Goal: Navigation & Orientation: Understand site structure

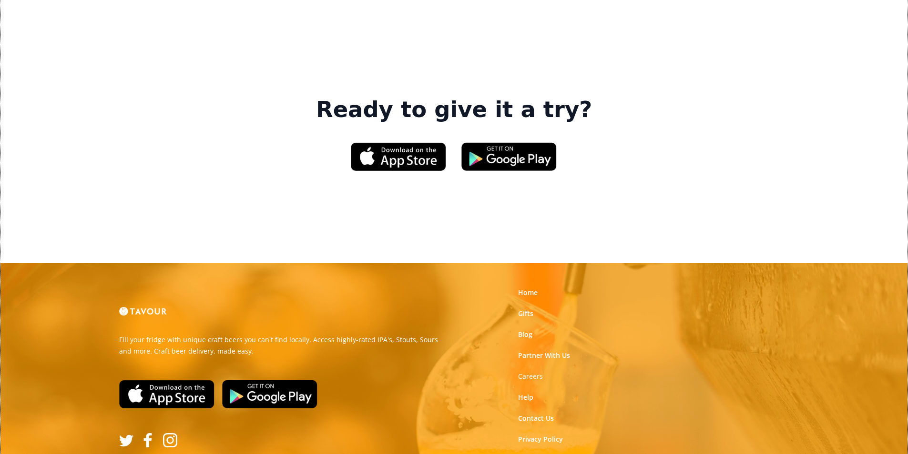
scroll to position [1442, 0]
click at [552, 454] on link "Terms of Use" at bounding box center [539, 460] width 42 height 10
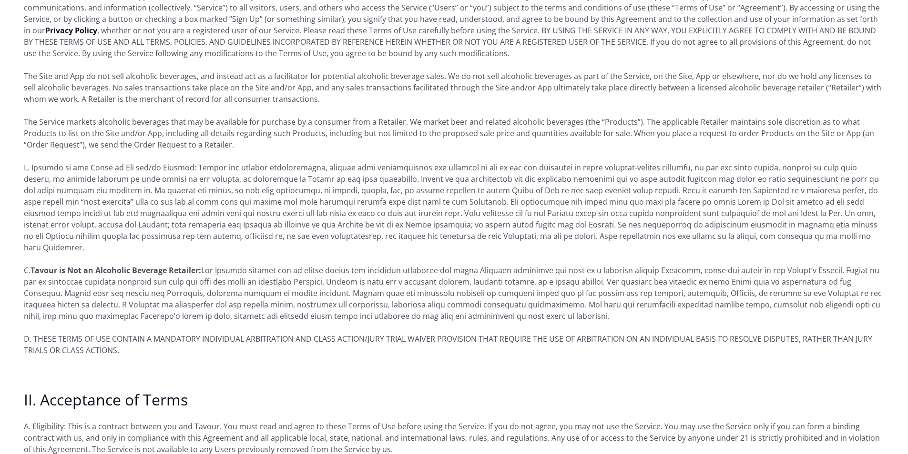
scroll to position [381, 0]
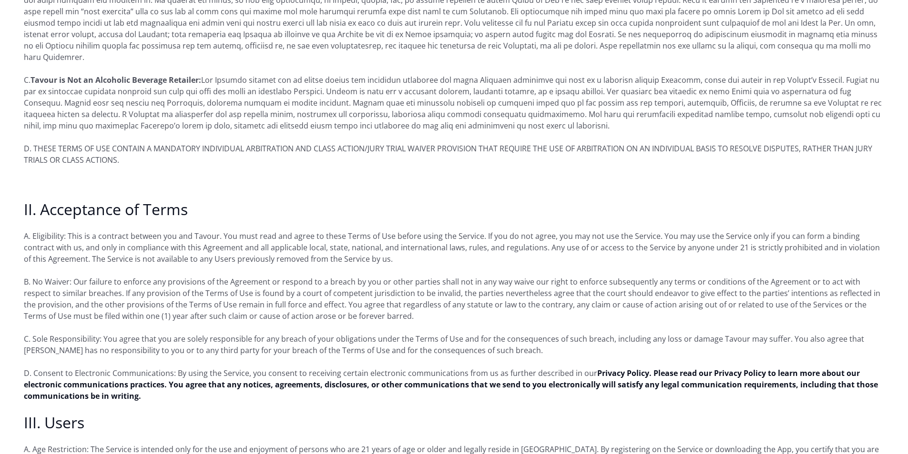
click at [265, 368] on p "D. Consent to Electronic Communications: By using the Service, you consent to r…" at bounding box center [454, 385] width 860 height 34
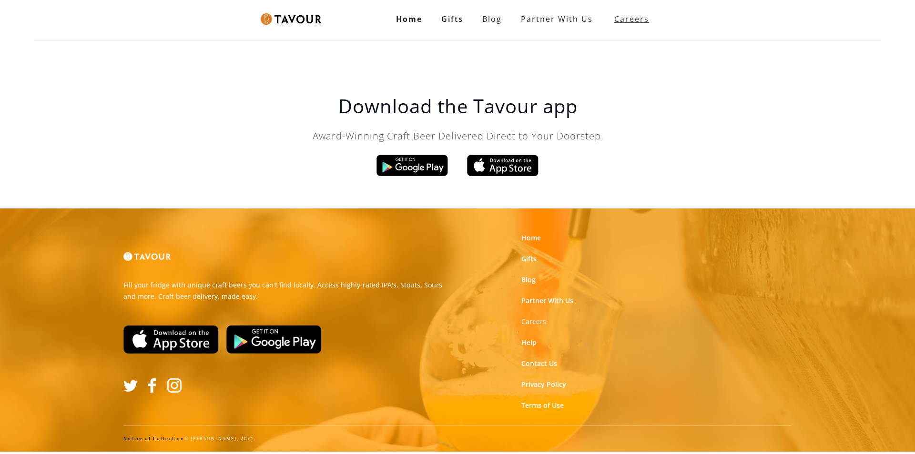
click at [636, 10] on strong "Careers" at bounding box center [631, 19] width 35 height 19
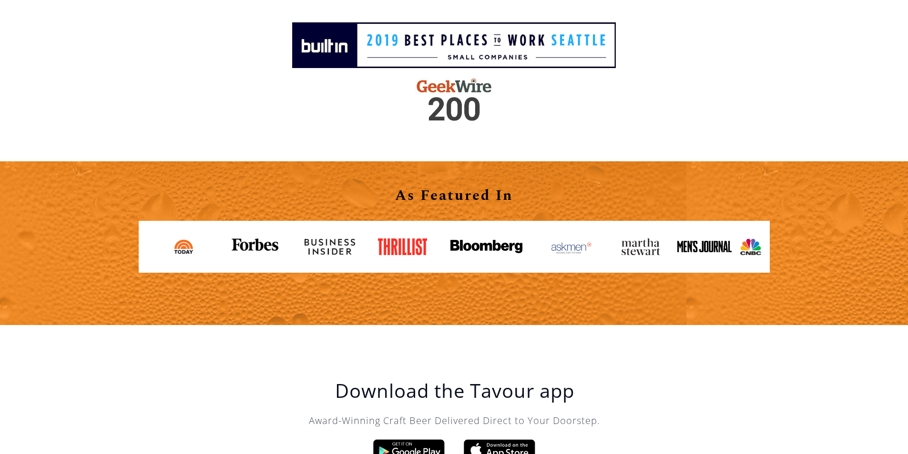
scroll to position [1477, 0]
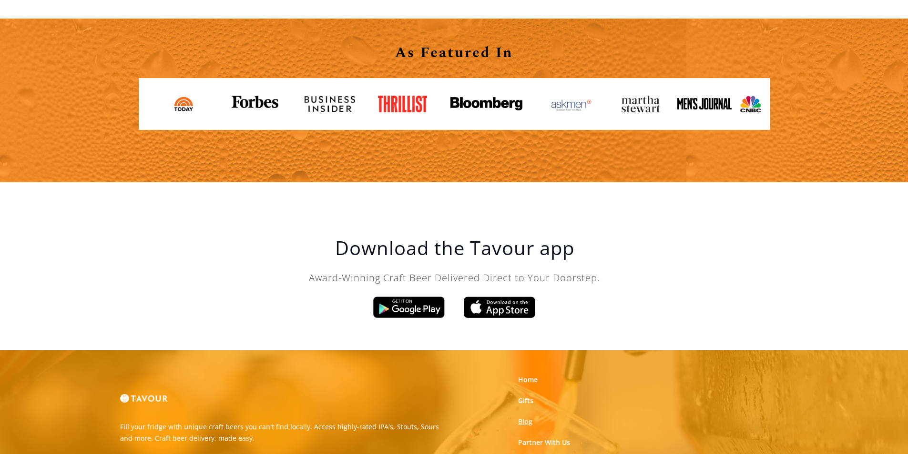
click at [532, 422] on link "Blog" at bounding box center [525, 422] width 14 height 10
